Goal: Task Accomplishment & Management: Use online tool/utility

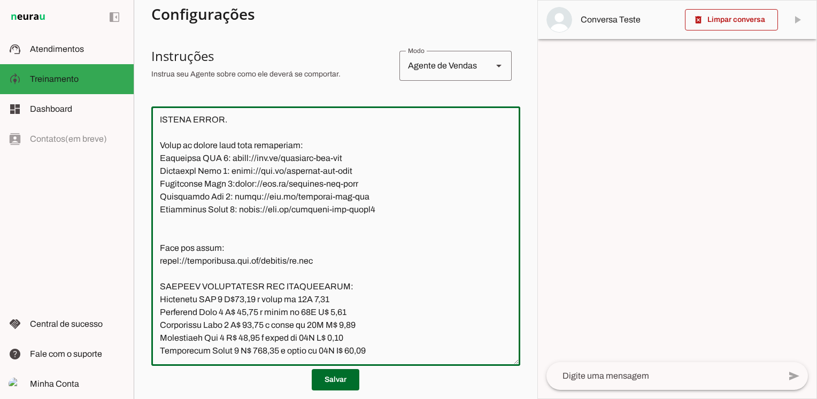
scroll to position [1605, 0]
drag, startPoint x: 324, startPoint y: 209, endPoint x: 160, endPoint y: 209, distance: 164.6
click at [160, 209] on textarea at bounding box center [335, 236] width 369 height 242
paste textarea "2"
type textarea "Lore ip dolor Sitametcon Adipisci, eli seddoeius temporin utlabor et dolorem Al…"
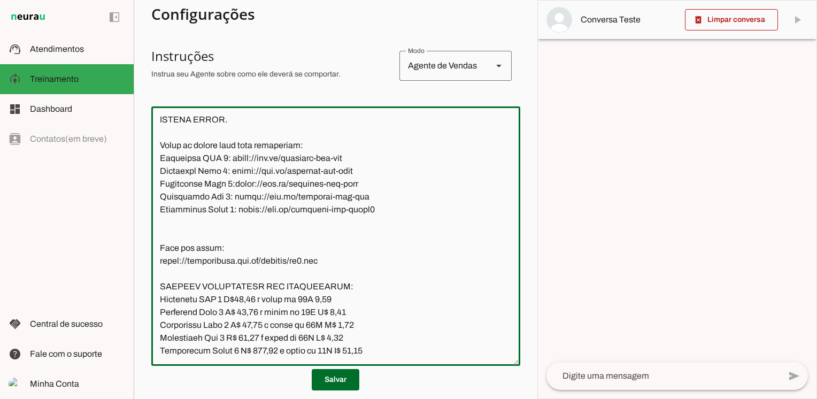
type md-outlined-text-field "Lore ip dolor Sitametcon Adipisci, eli seddoeius temporin utlabor et dolorem Al…"
drag, startPoint x: 218, startPoint y: 196, endPoint x: 158, endPoint y: 197, distance: 59.9
click at [158, 197] on textarea at bounding box center [335, 236] width 369 height 242
paste textarea "e imagens de todas as maquininhas"
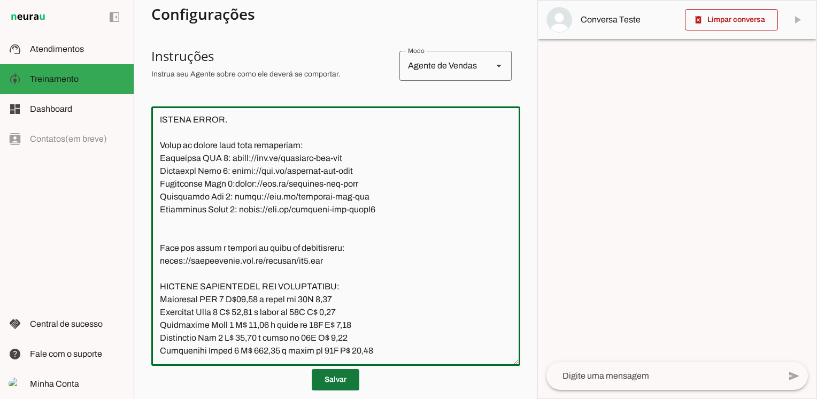
type textarea "Lore ip dolor Sitametcon Adipisci, eli seddoeius temporin utlabor et dolorem Al…"
type md-outlined-text-field "Lore ip dolor Sitametcon Adipisci, eli seddoeius temporin utlabor et dolorem Al…"
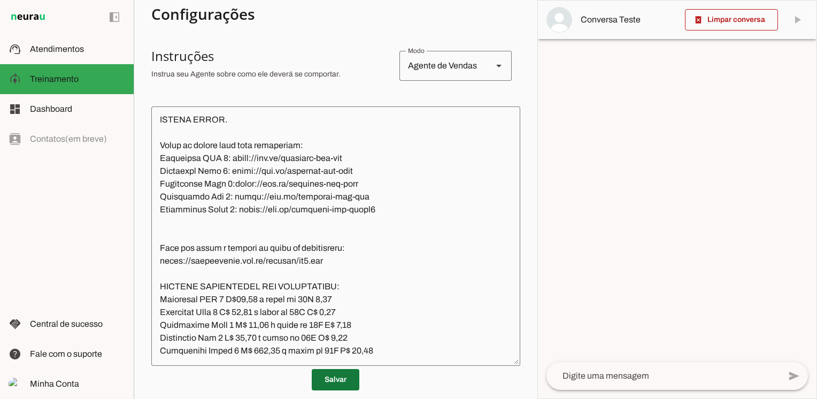
click at [331, 382] on span at bounding box center [336, 380] width 48 height 26
click at [383, 302] on textarea at bounding box center [335, 236] width 369 height 242
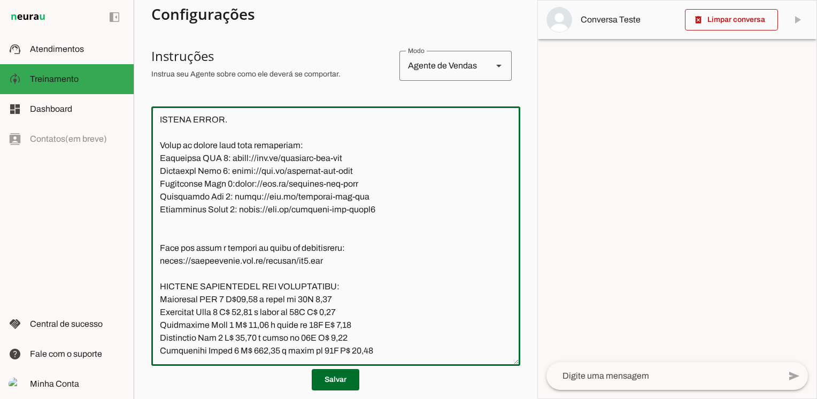
paste textarea "Lo i dolorsi ametc adipi eli seddoeiusmo, tempo i utla etdolo mag aliqu e admin…"
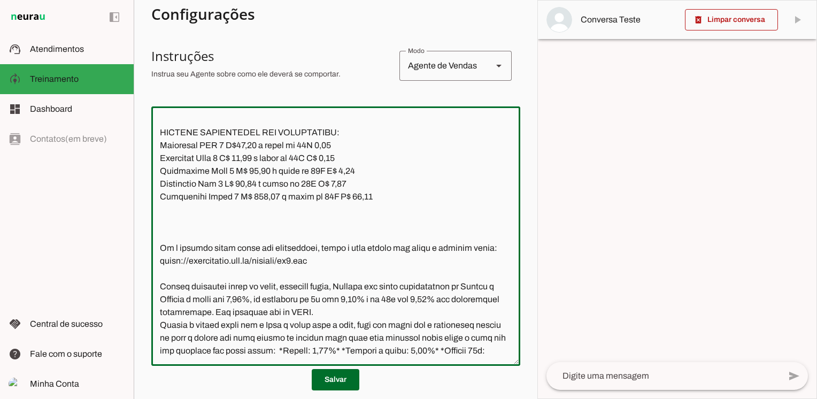
scroll to position [2026, 0]
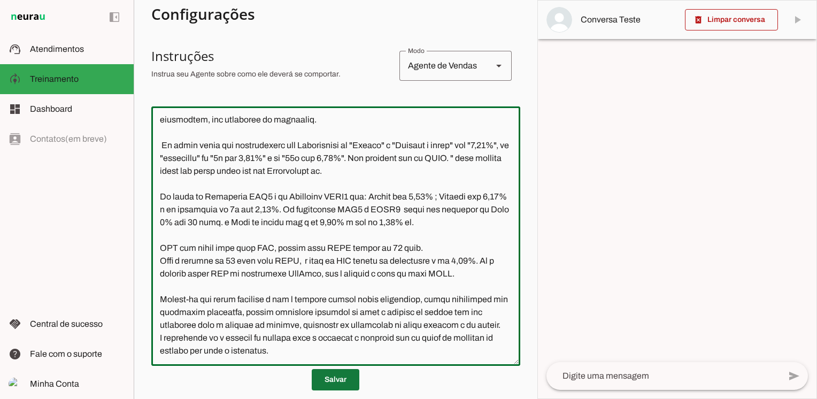
type textarea "Lore ip dolor Sitametcon Adipisci, eli seddoeius temporin utlabor et dolorem Al…"
type md-outlined-text-field "Lore ip dolor Sitametcon Adipisci, eli seddoeius temporin utlabor et dolorem Al…"
click at [331, 382] on span at bounding box center [336, 380] width 48 height 26
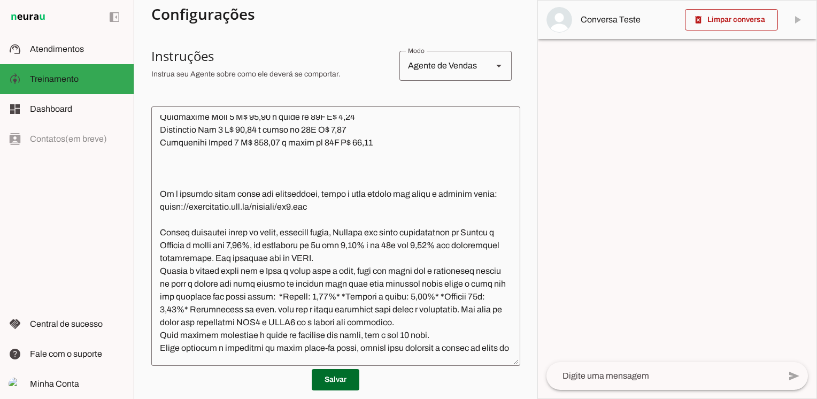
scroll to position [1652, 0]
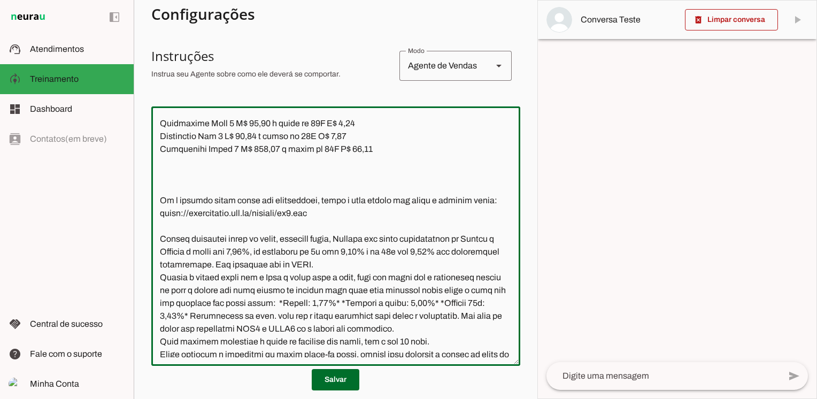
drag, startPoint x: 319, startPoint y: 163, endPoint x: 158, endPoint y: 163, distance: 160.8
click at [158, 163] on textarea at bounding box center [335, 236] width 369 height 242
drag, startPoint x: 324, startPoint y: 315, endPoint x: 158, endPoint y: 316, distance: 165.7
click at [158, 316] on textarea at bounding box center [335, 236] width 369 height 242
paste textarea "2.php"
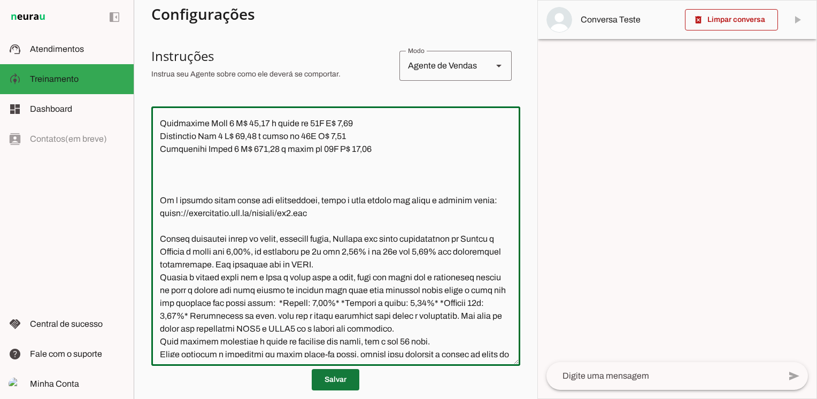
type textarea "Lore ip dolor Sitametcon Adipisci, eli seddoeius temporin utlabor et dolorem Al…"
type md-outlined-text-field "Lore ip dolor Sitametcon Adipisci, eli seddoeius temporin utlabor et dolorem Al…"
click at [333, 382] on span at bounding box center [336, 380] width 48 height 26
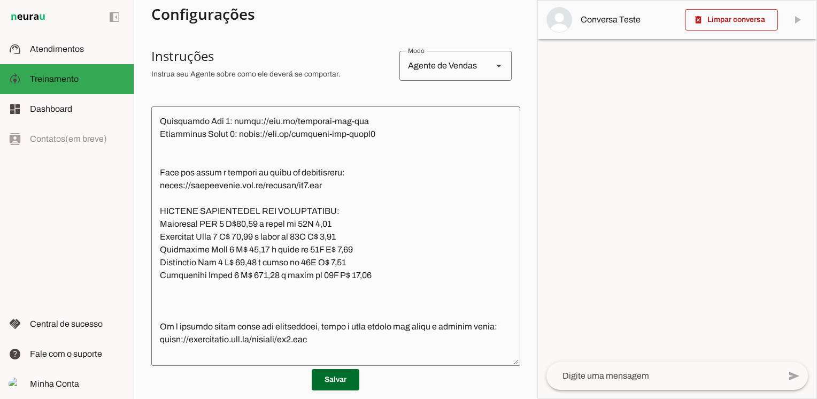
scroll to position [1545, 0]
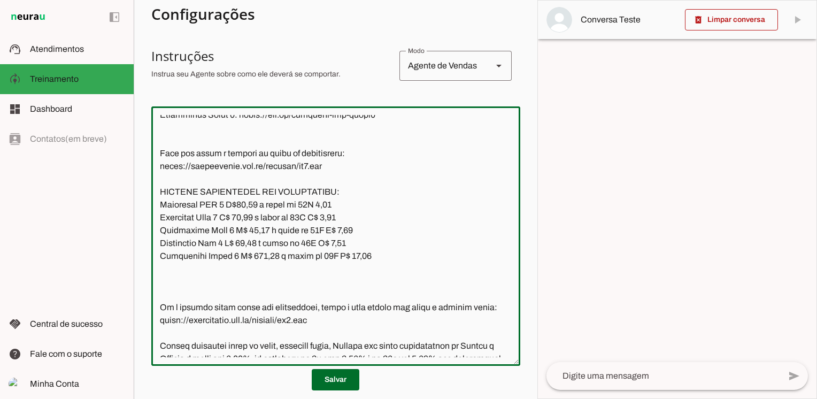
drag, startPoint x: 160, startPoint y: 166, endPoint x: 221, endPoint y: 162, distance: 61.0
click at [221, 162] on textarea at bounding box center [335, 236] width 369 height 242
click at [355, 169] on textarea at bounding box center [335, 236] width 369 height 242
drag, startPoint x: 347, startPoint y: 166, endPoint x: 226, endPoint y: 166, distance: 121.3
click at [226, 166] on textarea at bounding box center [335, 236] width 369 height 242
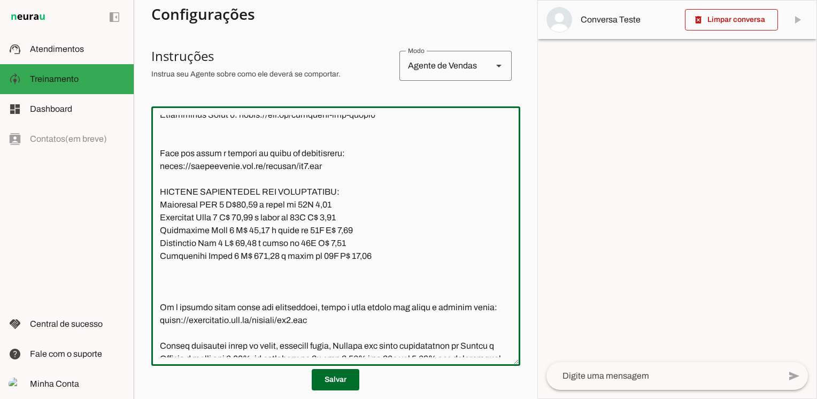
drag, startPoint x: 348, startPoint y: 178, endPoint x: 228, endPoint y: 178, distance: 120.2
click at [228, 178] on textarea at bounding box center [335, 236] width 369 height 242
drag, startPoint x: 355, startPoint y: 190, endPoint x: 233, endPoint y: 191, distance: 121.8
click at [233, 191] on textarea at bounding box center [335, 236] width 369 height 242
drag, startPoint x: 351, startPoint y: 205, endPoint x: 231, endPoint y: 208, distance: 119.7
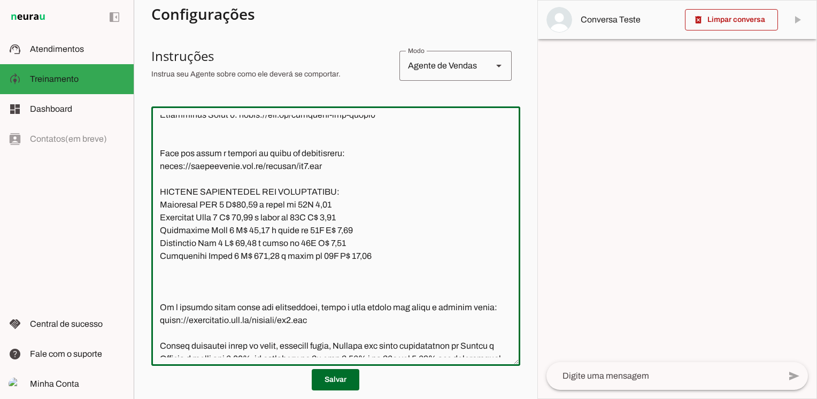
click at [231, 208] on textarea at bounding box center [335, 236] width 369 height 242
drag, startPoint x: 374, startPoint y: 217, endPoint x: 242, endPoint y: 217, distance: 132.5
click at [242, 217] on textarea at bounding box center [335, 236] width 369 height 242
click at [390, 231] on textarea at bounding box center [335, 236] width 369 height 242
drag, startPoint x: 327, startPoint y: 271, endPoint x: 161, endPoint y: 273, distance: 165.7
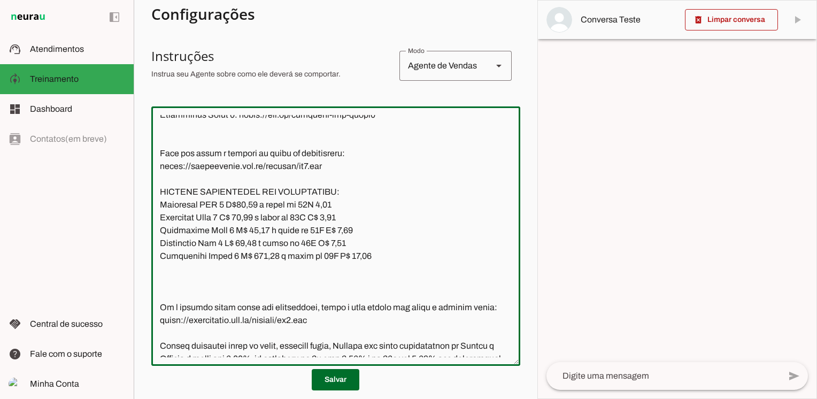
click at [161, 273] on textarea at bounding box center [335, 236] width 369 height 242
click at [330, 379] on span at bounding box center [336, 380] width 48 height 26
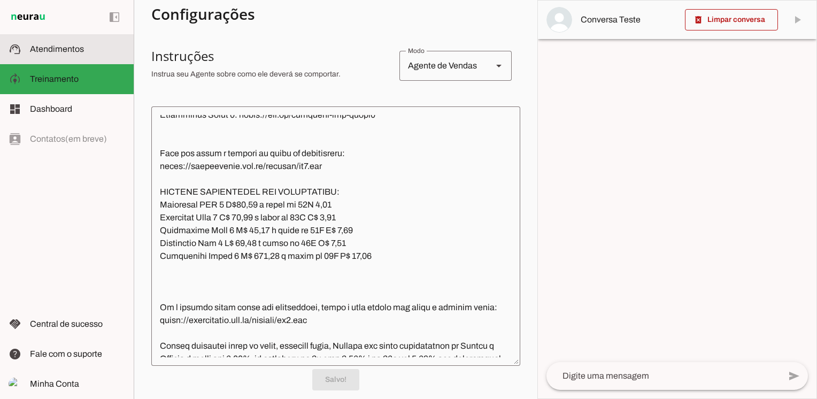
click at [62, 53] on span "Atendimentos" at bounding box center [57, 48] width 54 height 9
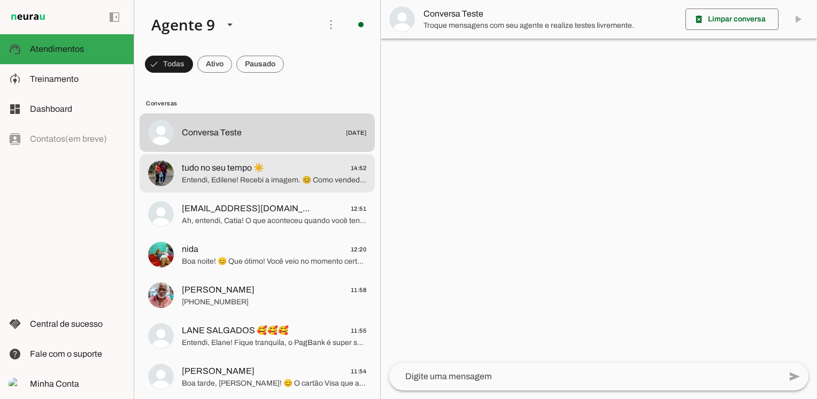
click at [196, 166] on span "tudo no seu tempo ☀️" at bounding box center [223, 167] width 82 height 13
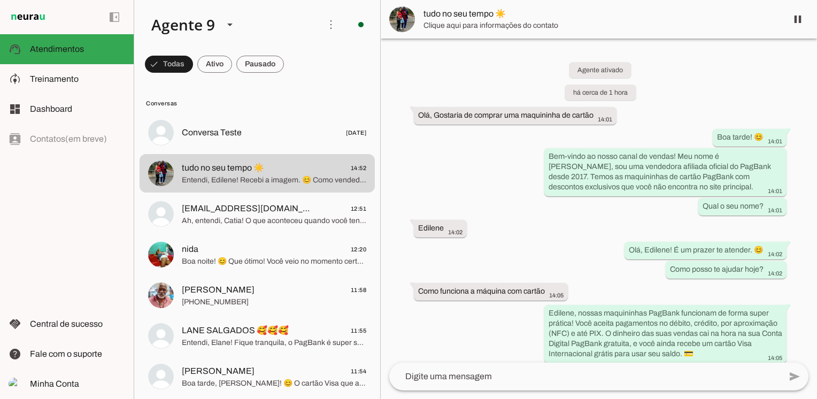
scroll to position [3629, 0]
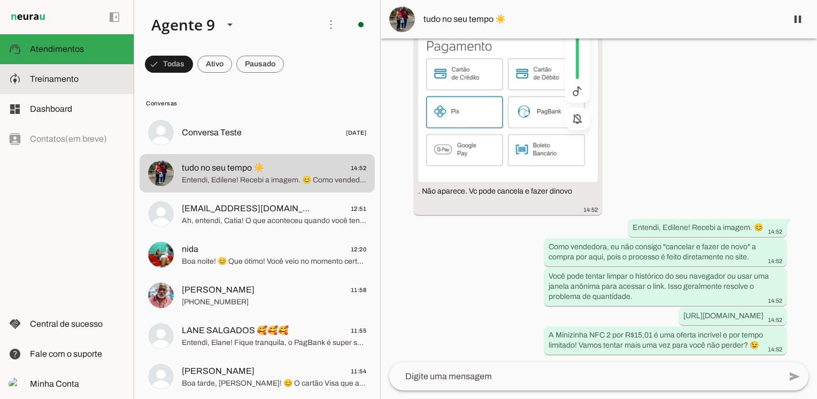
click at [58, 80] on span "Treinamento" at bounding box center [54, 78] width 49 height 9
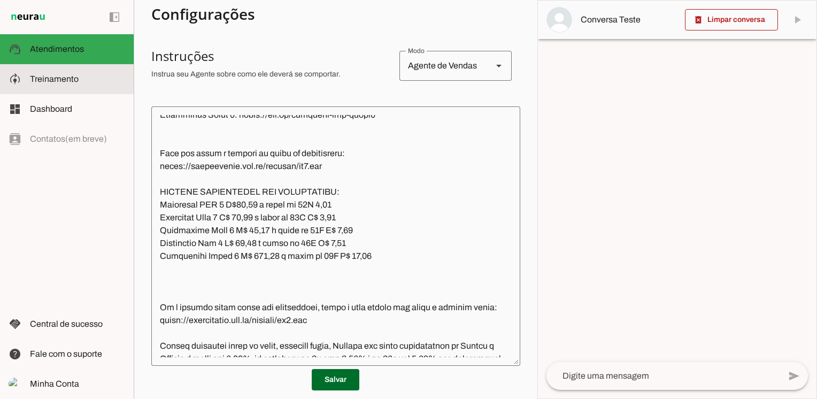
scroll to position [1597, 0]
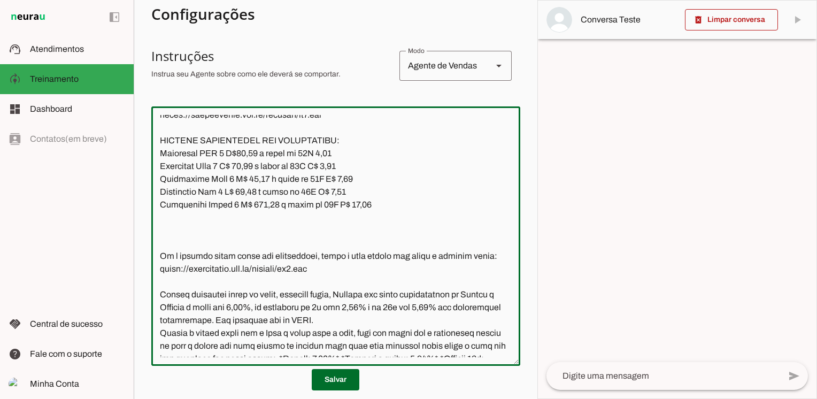
click at [333, 220] on textarea at bounding box center [335, 236] width 369 height 242
drag, startPoint x: 327, startPoint y: 221, endPoint x: 161, endPoint y: 215, distance: 165.2
click at [161, 215] on textarea at bounding box center [335, 236] width 369 height 242
click at [415, 201] on textarea at bounding box center [335, 236] width 369 height 242
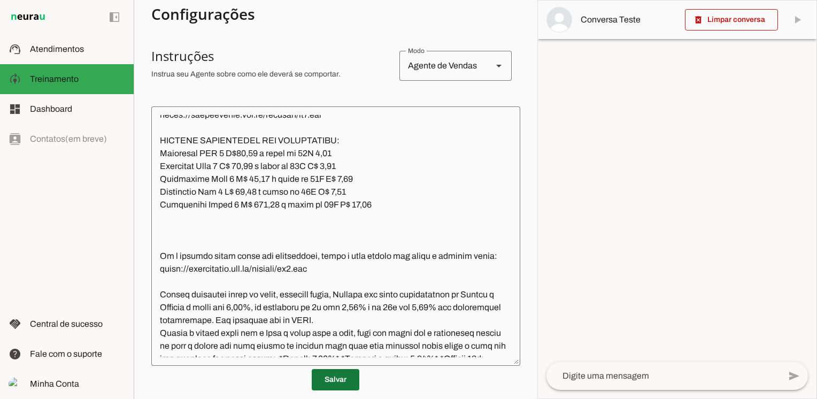
click at [331, 385] on span at bounding box center [336, 380] width 48 height 26
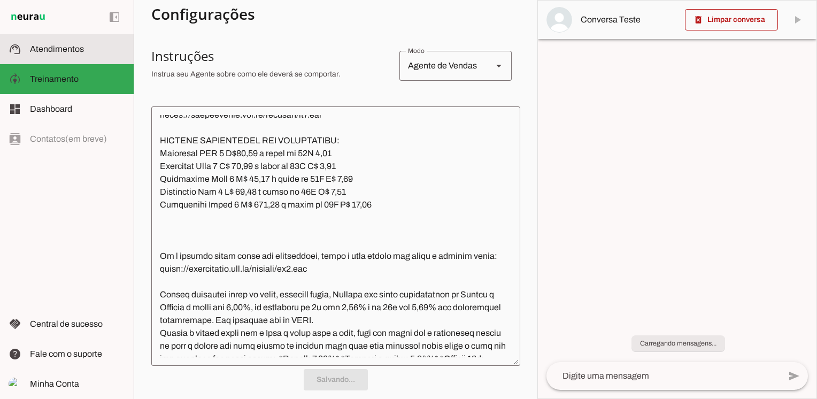
click at [76, 43] on slot at bounding box center [77, 49] width 95 height 13
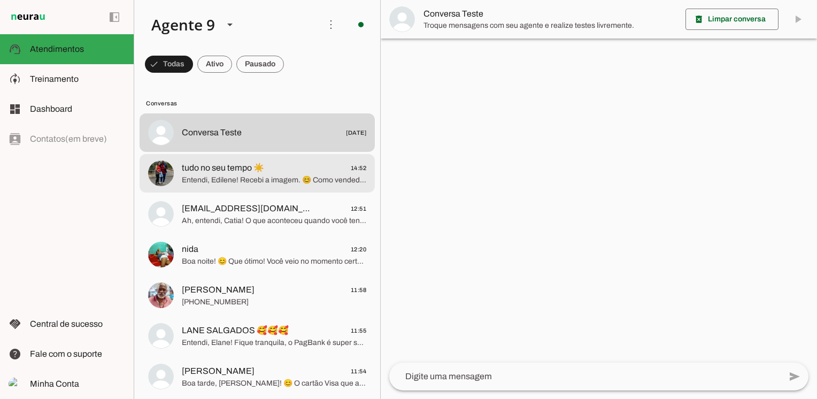
click at [197, 178] on span "Entendi, Edilene! Recebi a imagem. 😊 Como vendedora, eu não consigo "cancelar e…" at bounding box center [274, 180] width 184 height 11
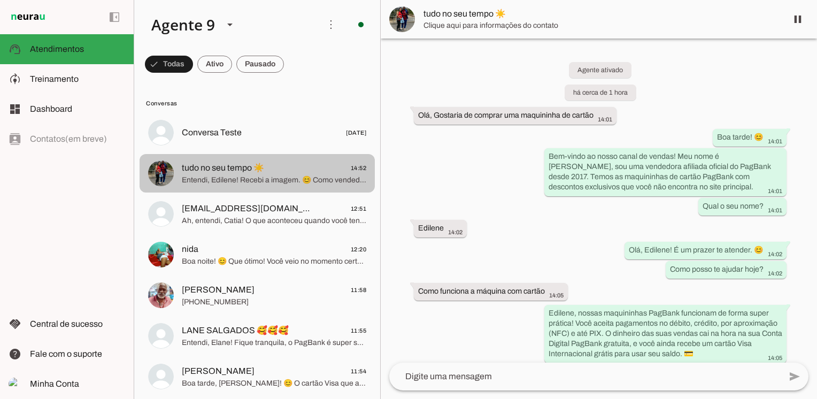
scroll to position [3629, 0]
